Goal: Find specific page/section: Find specific page/section

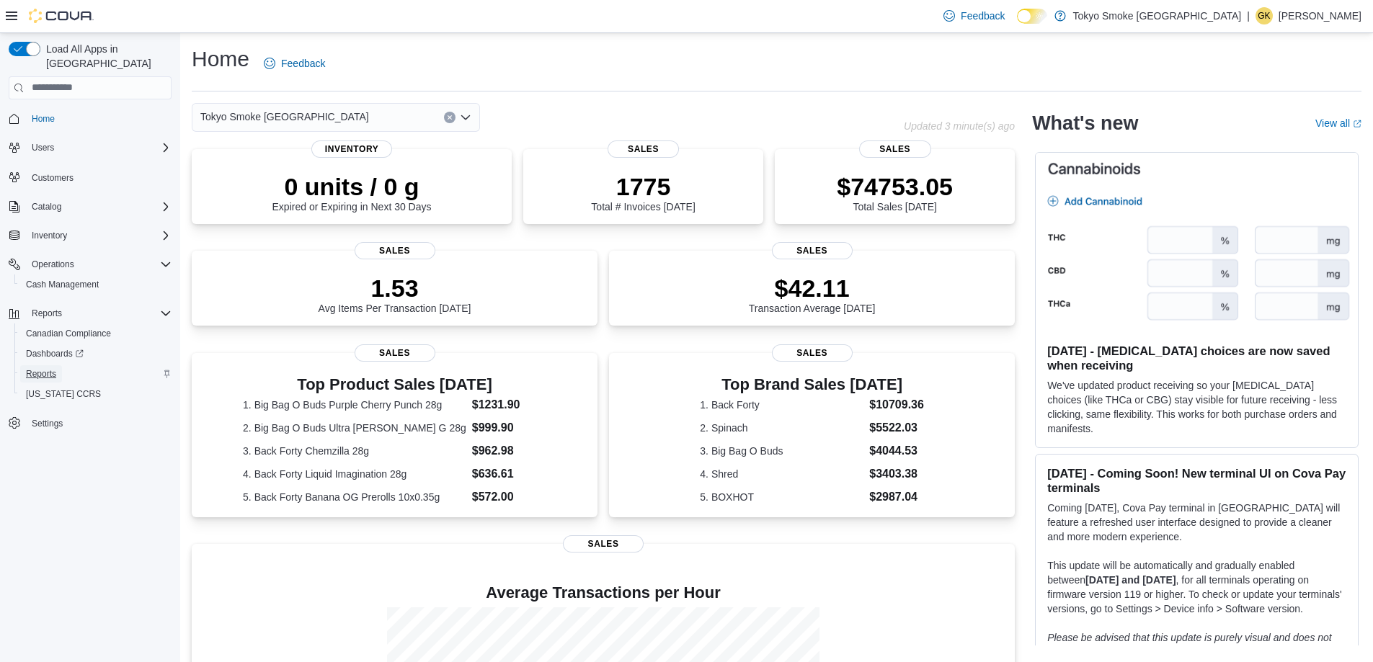
click at [35, 368] on span "Reports" at bounding box center [41, 374] width 30 height 12
